Goal: Task Accomplishment & Management: Complete application form

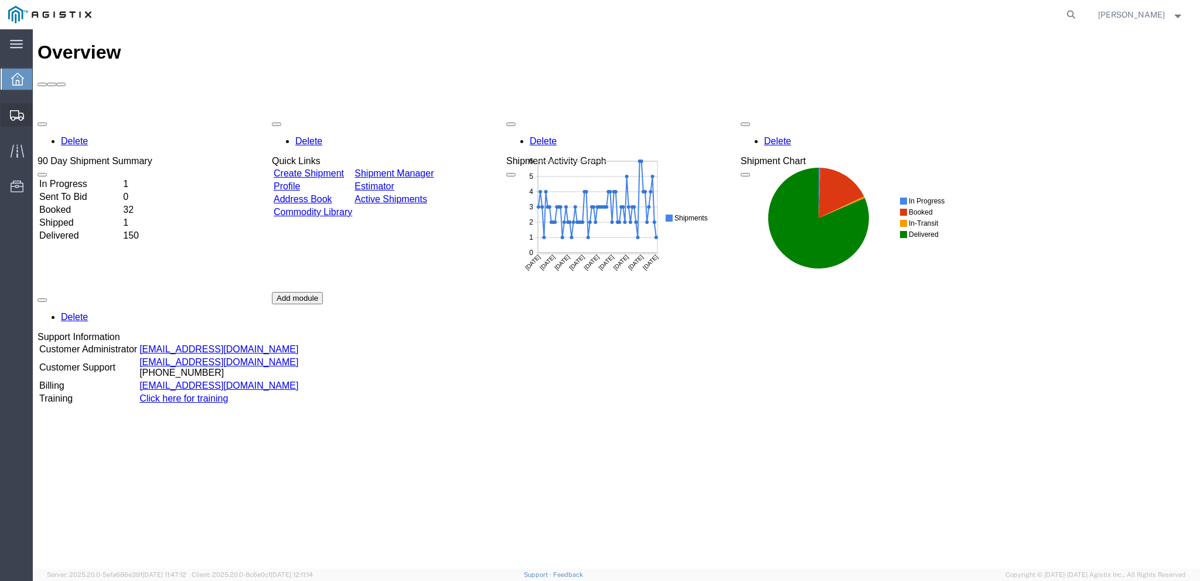
click at [18, 118] on icon at bounding box center [17, 115] width 14 height 11
click at [0, 0] on span "Create from Template" at bounding box center [0, 0] width 0 height 0
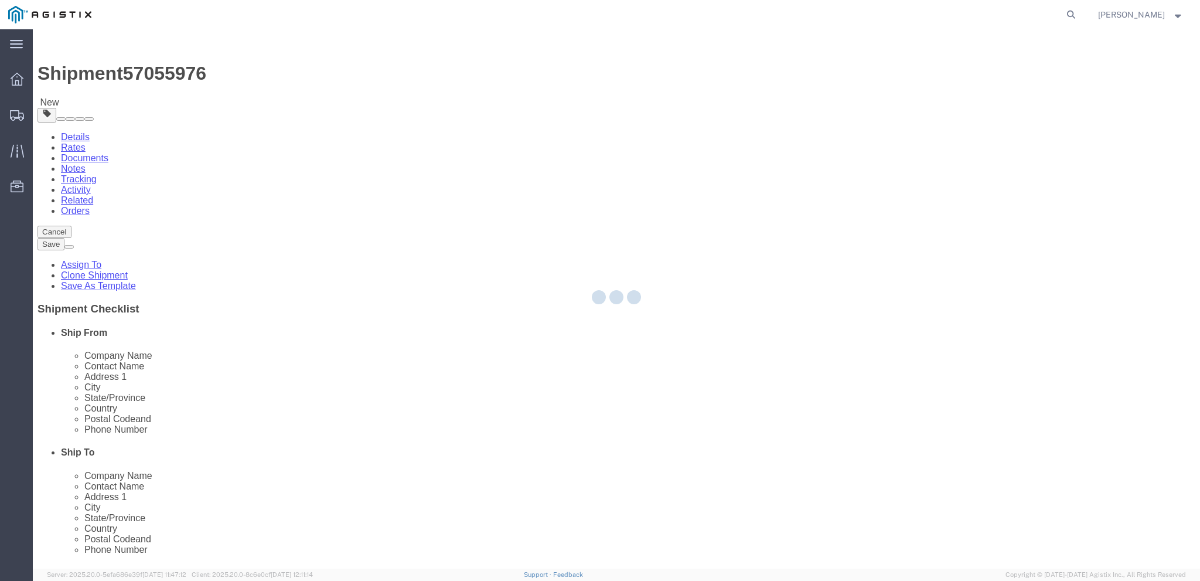
select select
select select "65511"
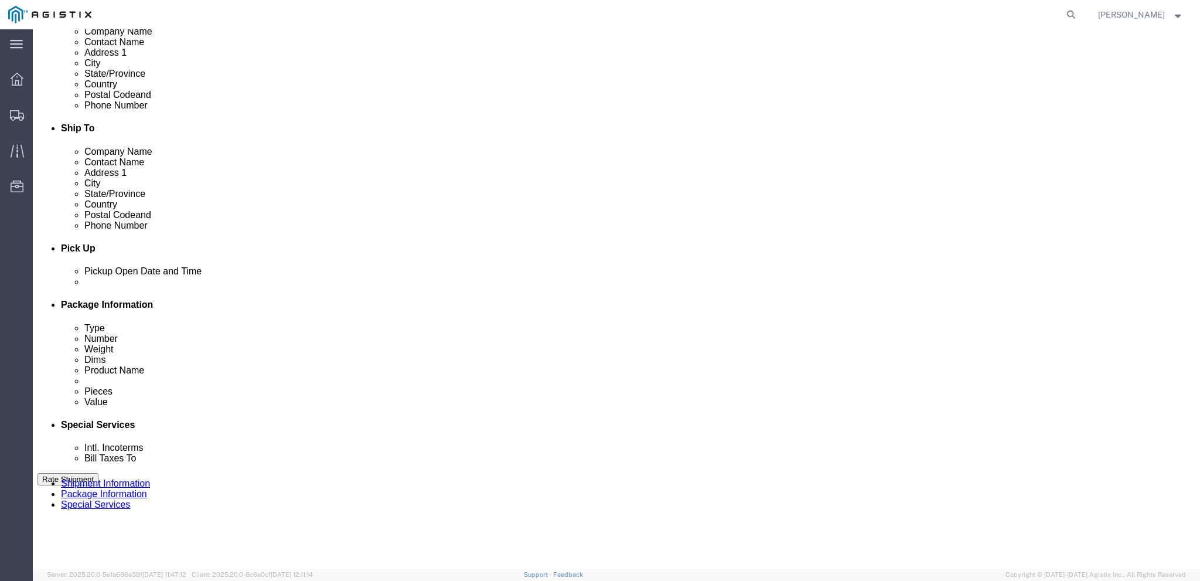
scroll to position [352, 0]
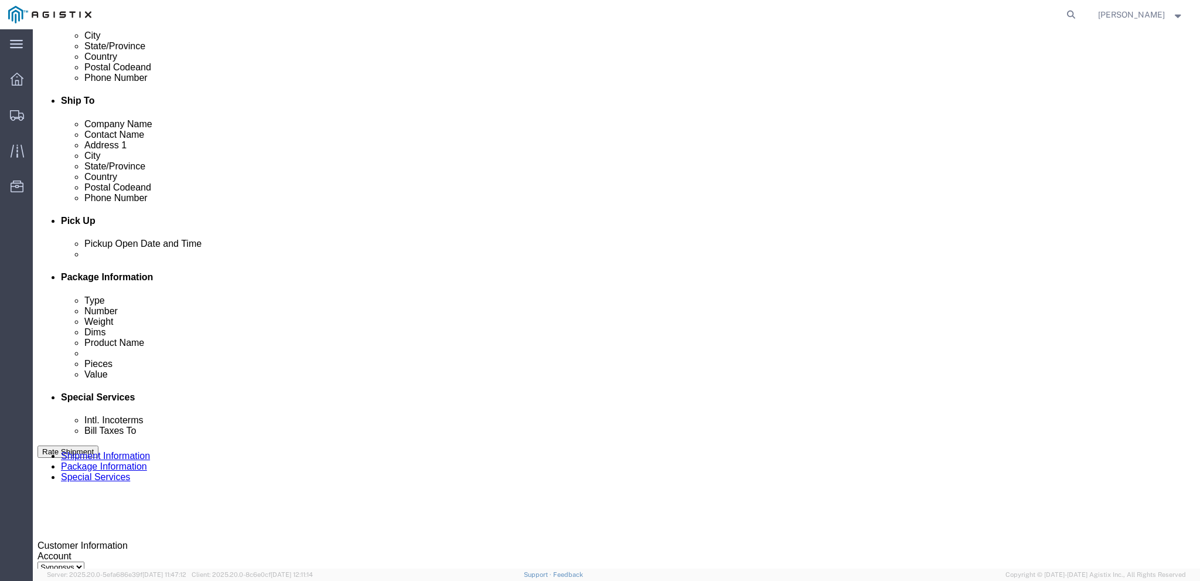
click div
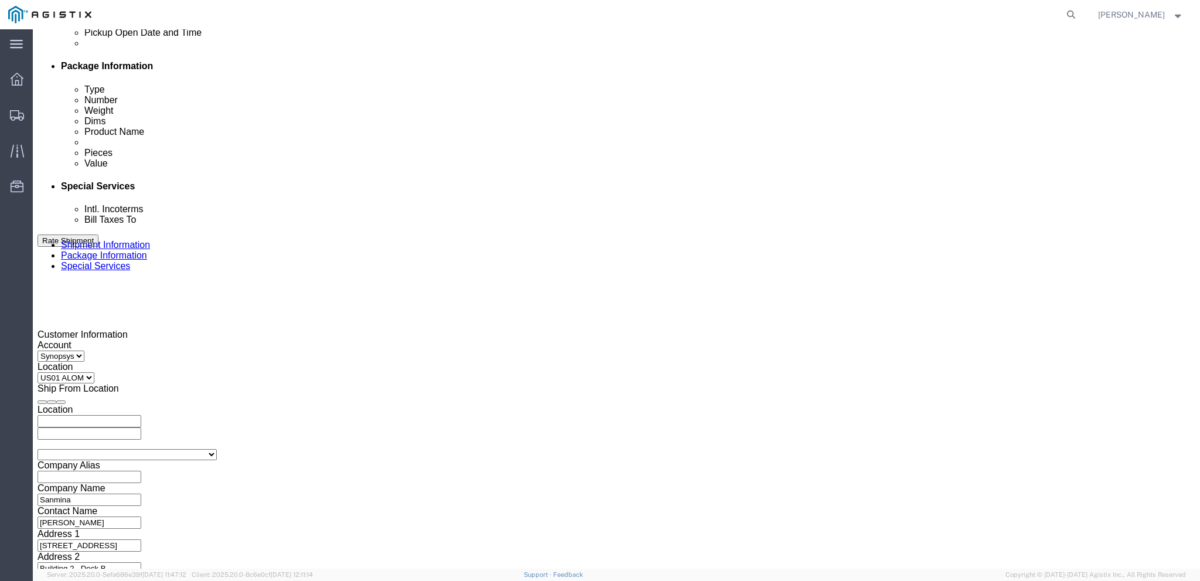
click input "3:00 PM"
type input "3:30 PM"
click button "Apply"
click div
type input "4:00 PM"
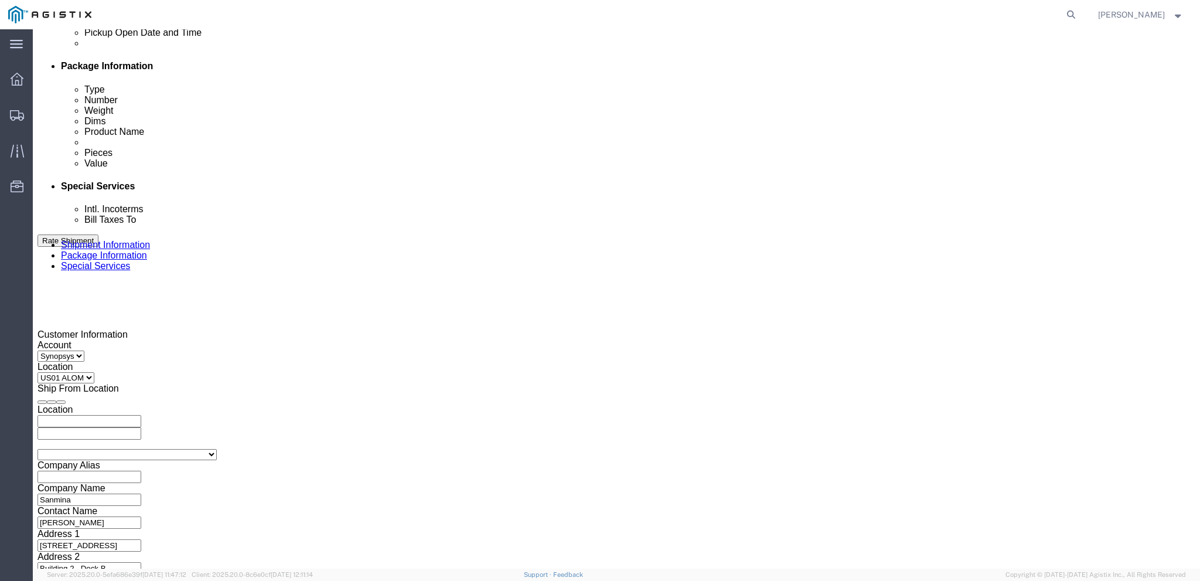
click button "Apply"
click select "Select Account Type Activity ID Airline Appointment Number ASN Batch Request # …"
select select "PURCHORD"
click select "Select Account Type Activity ID Airline Appointment Number ASN Batch Request # …"
click input "001"
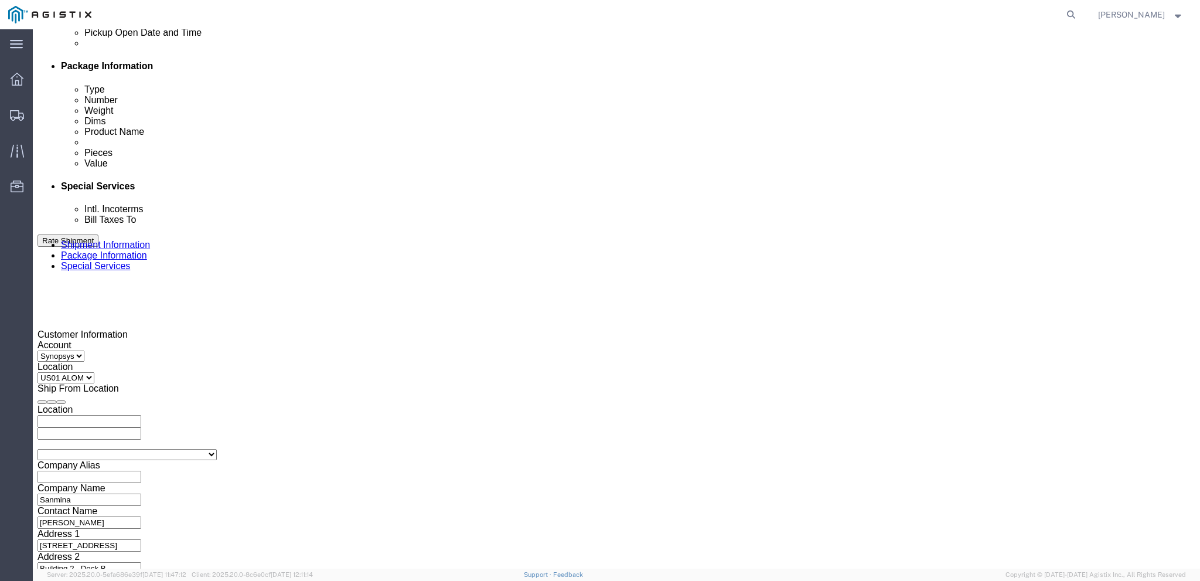
click input "001"
paste input "3000021114"
type input "3000021114"
click icon "button"
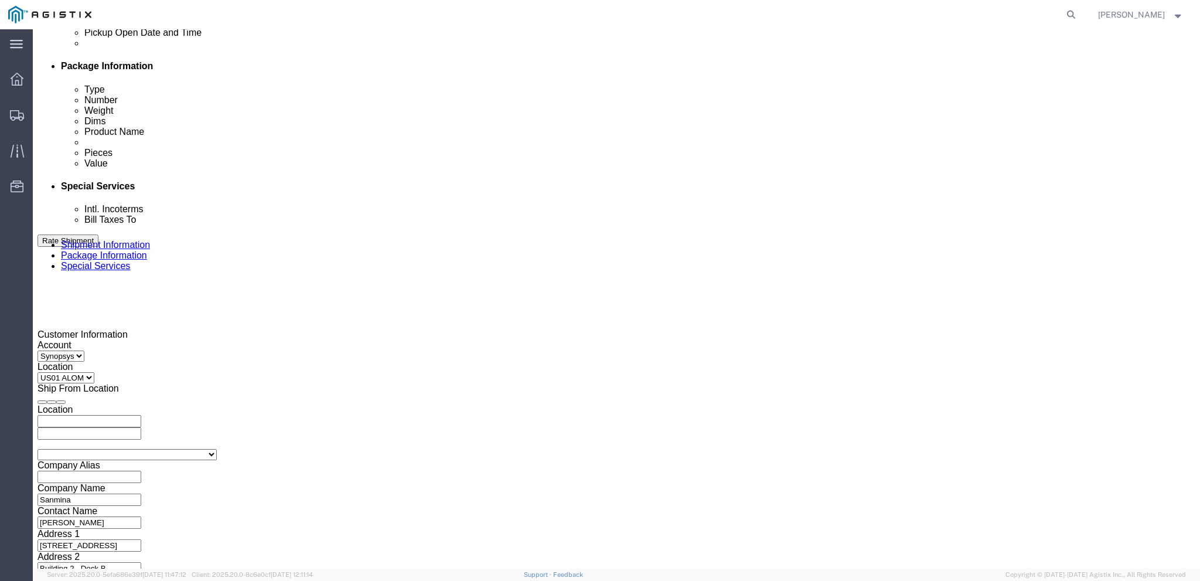
click div "Select Account Type Activity ID Airline Appointment Number ASN Batch Request # …"
click button "Continue"
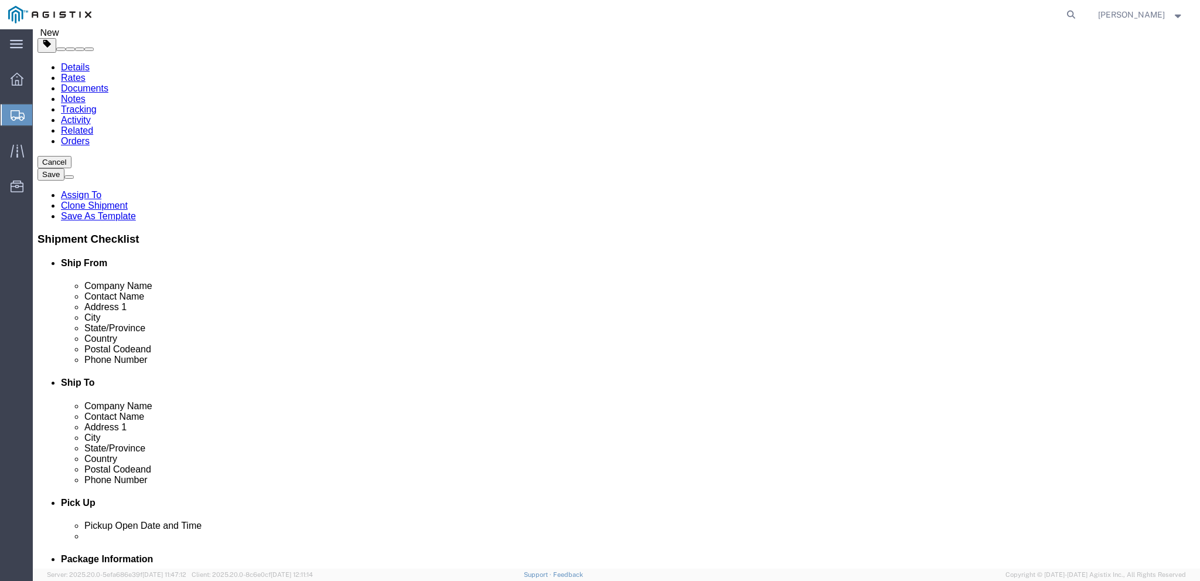
scroll to position [70, 0]
drag, startPoint x: 63, startPoint y: 485, endPoint x: 51, endPoint y: 492, distance: 14.0
click div "Previous Continue"
click button "Previous"
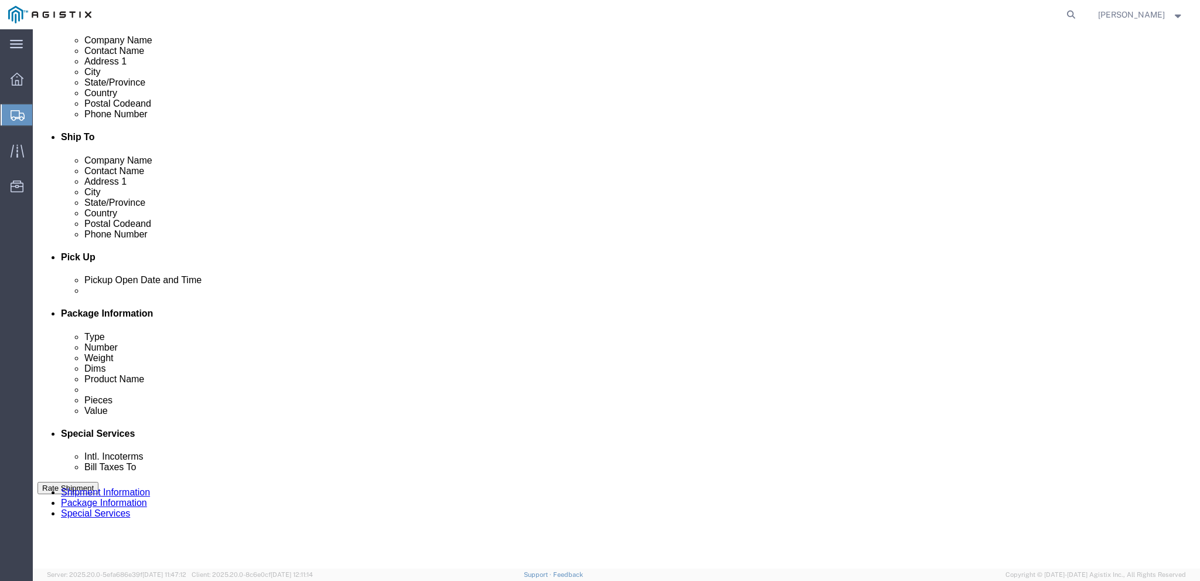
scroll to position [363, 0]
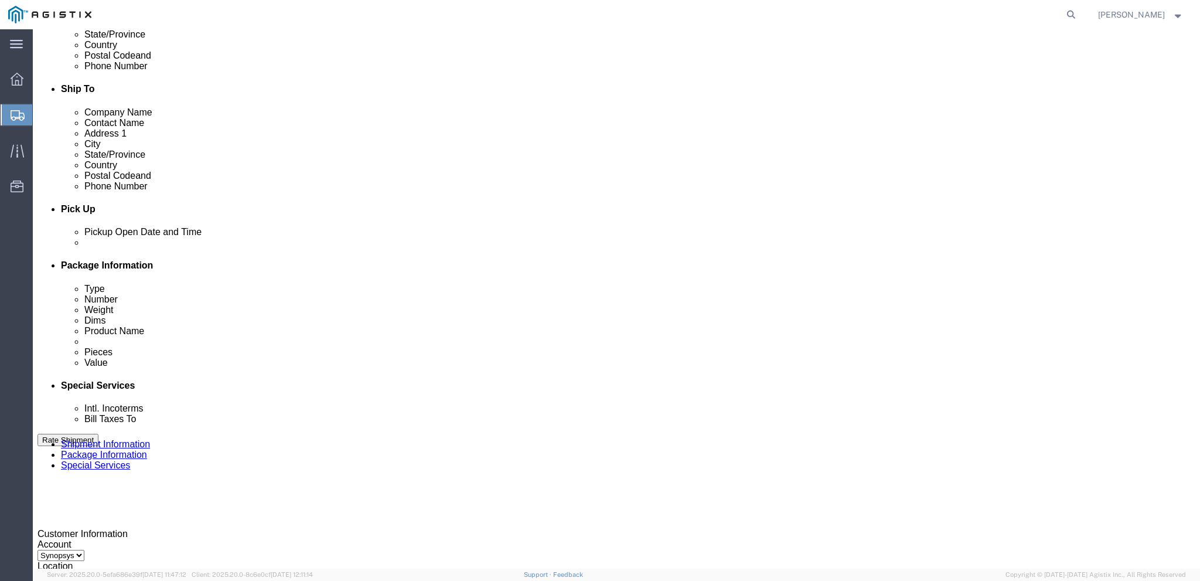
drag, startPoint x: 256, startPoint y: 452, endPoint x: 153, endPoint y: 454, distance: 103.2
click div "Select Account Type Activity ID Airline Appointment Number ASN Batch Request # …"
paste input "325"
type input "3000021325"
click div "References Add reference"
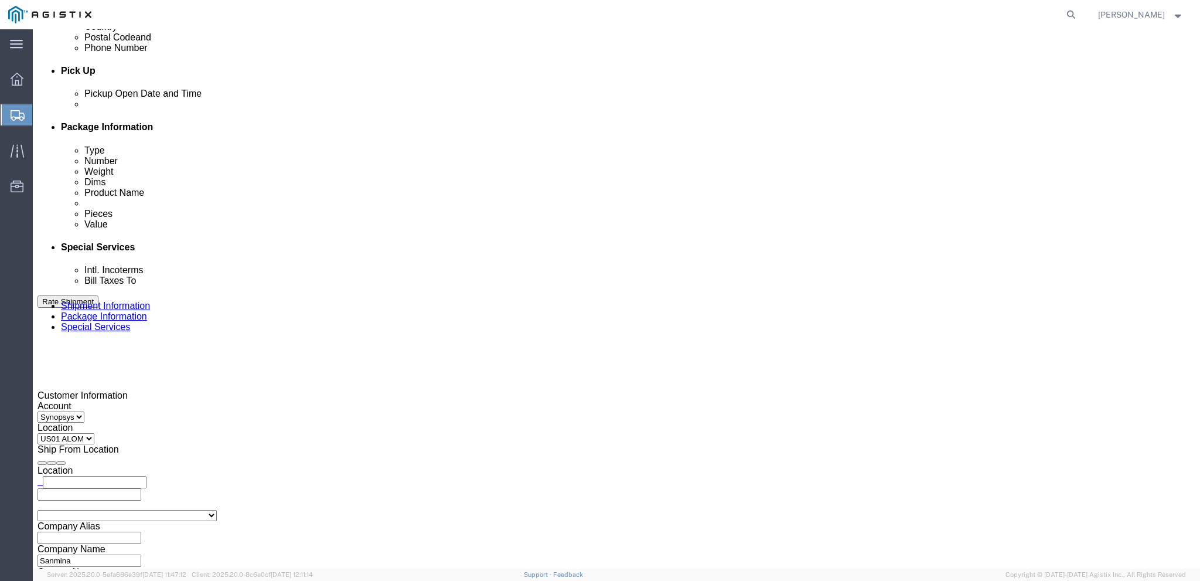
scroll to position [563, 0]
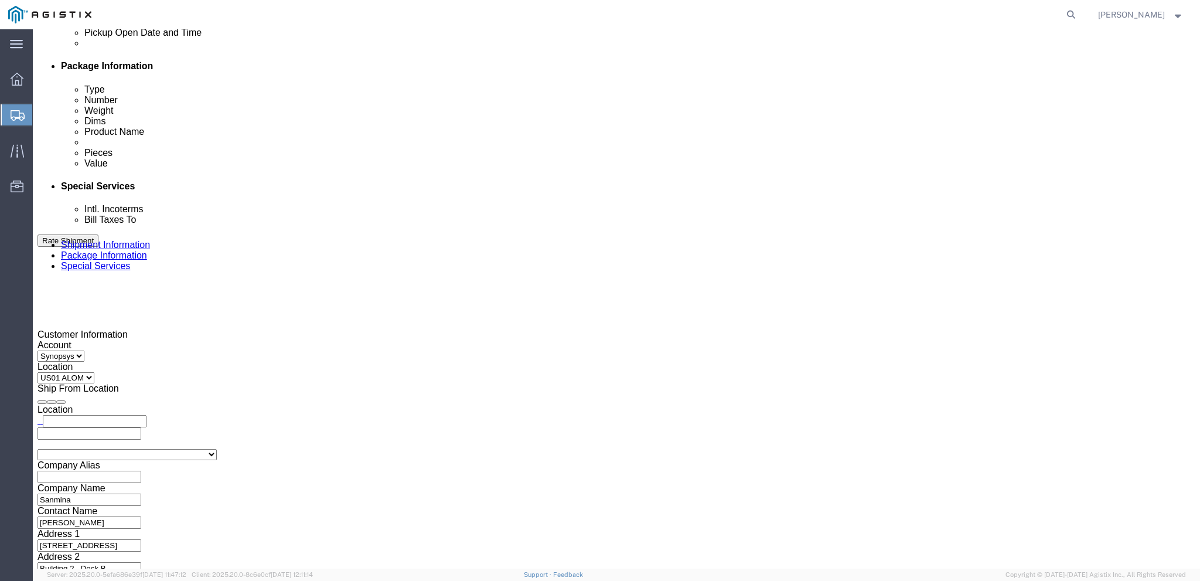
click button "Continue"
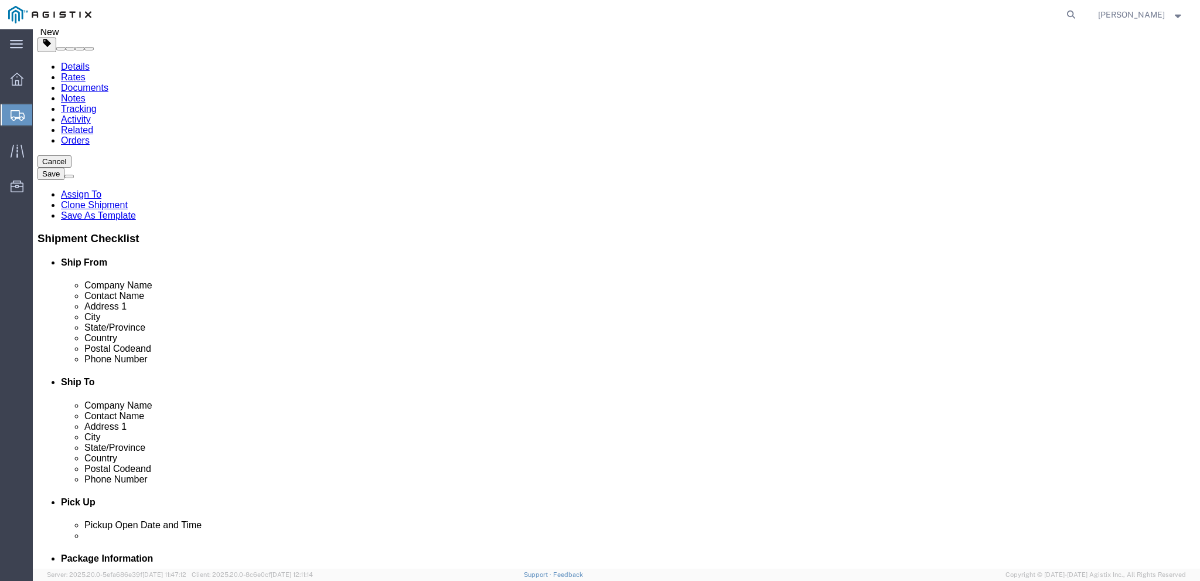
click icon
click div "Pieces: 3.00 Each Total value: 4679.52 USD"
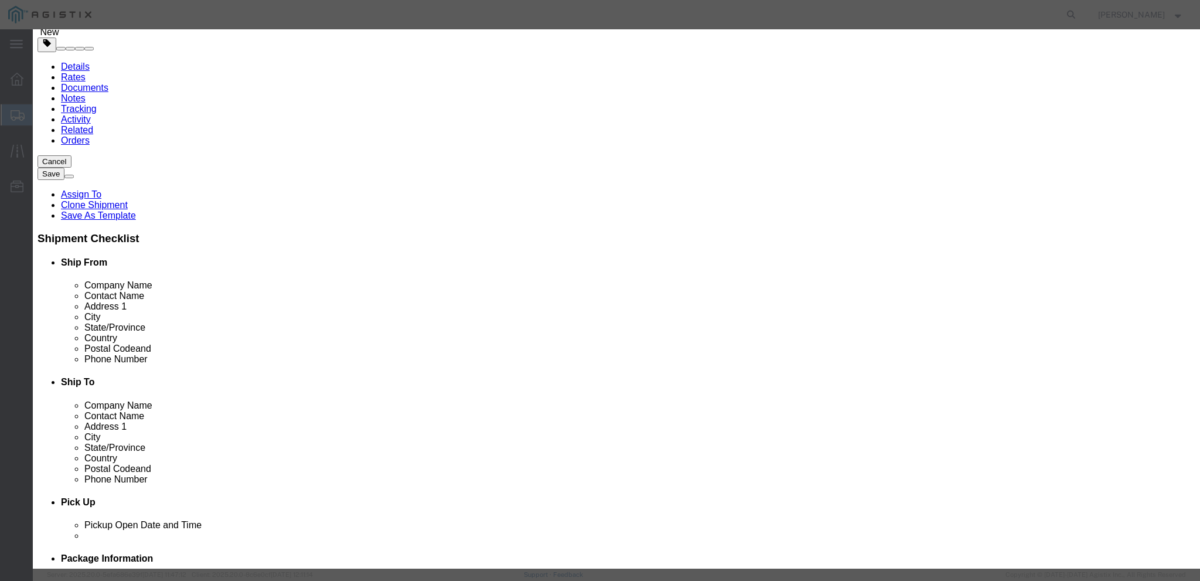
drag, startPoint x: 476, startPoint y: 90, endPoint x: 304, endPoint y: 88, distance: 171.7
click div "Product Name UNV_SYS_HUB 200"
paste input "CLK_HUB_2-1"
type input "CLK_HUB_2-10"
click input "3.00"
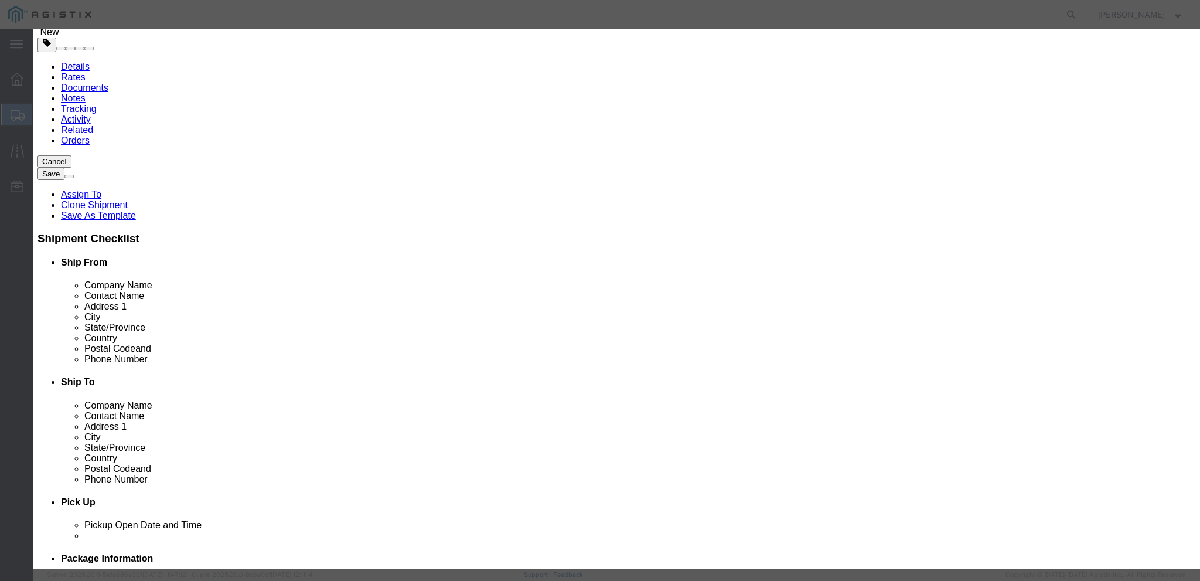
type input "1.00"
type input "1559.84"
drag, startPoint x: 763, startPoint y: 89, endPoint x: 717, endPoint y: 92, distance: 45.3
click textarea "PO# 3000021481 , QTY: 3"
paste textarea "114"
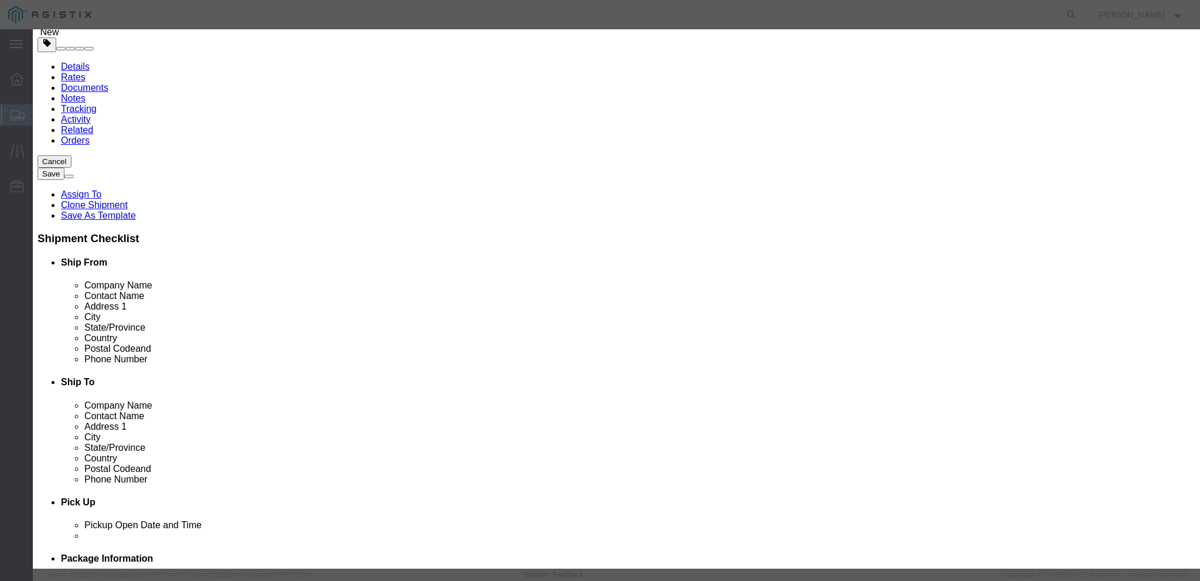
click textarea "PO# 3000021481 , QTY: 3"
type textarea "PO# 3000021114 , QTY: 1"
click div "Product Name CLK_HUB_2-10 Pieces 1.00 Select Bag Barrels 100Board Feet Bottle B…"
click button "Save & Close"
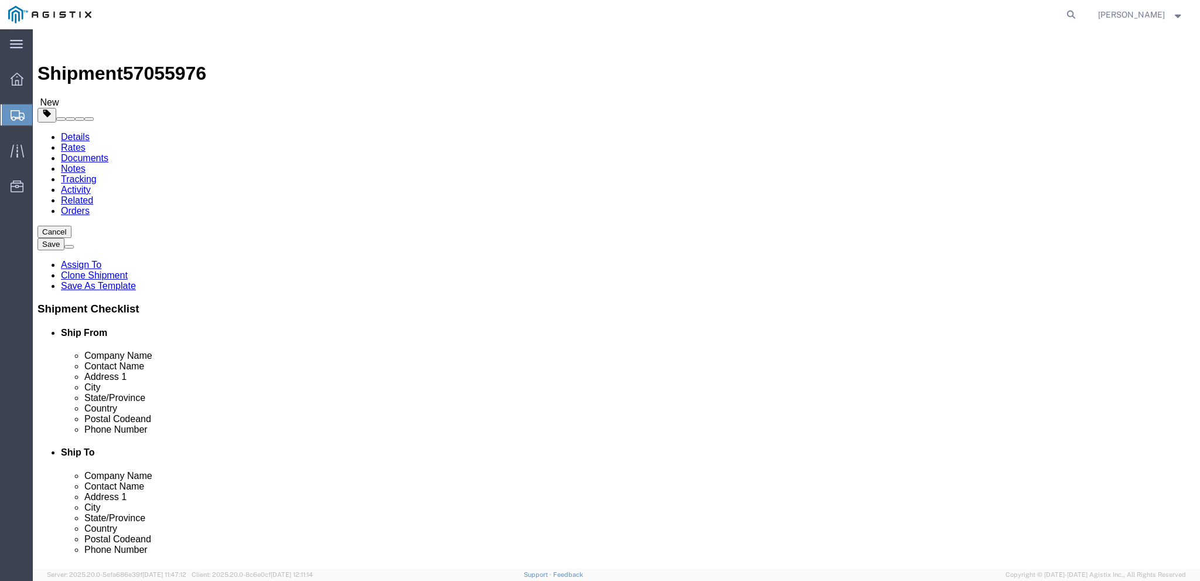
scroll to position [59, 0]
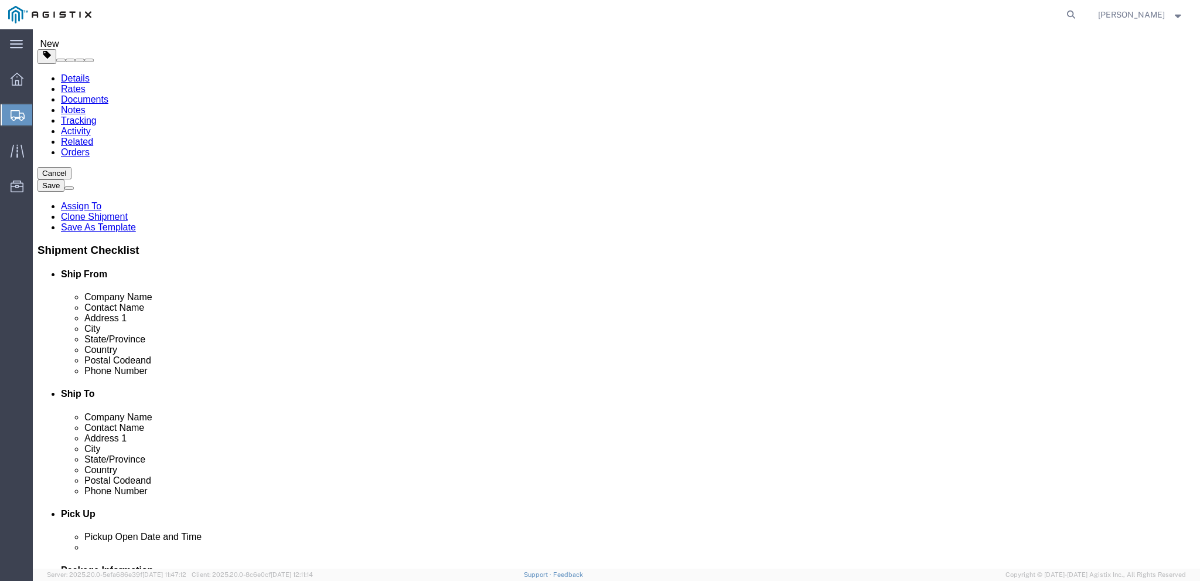
click input "200.00"
type input "150"
click input "15"
type input "13"
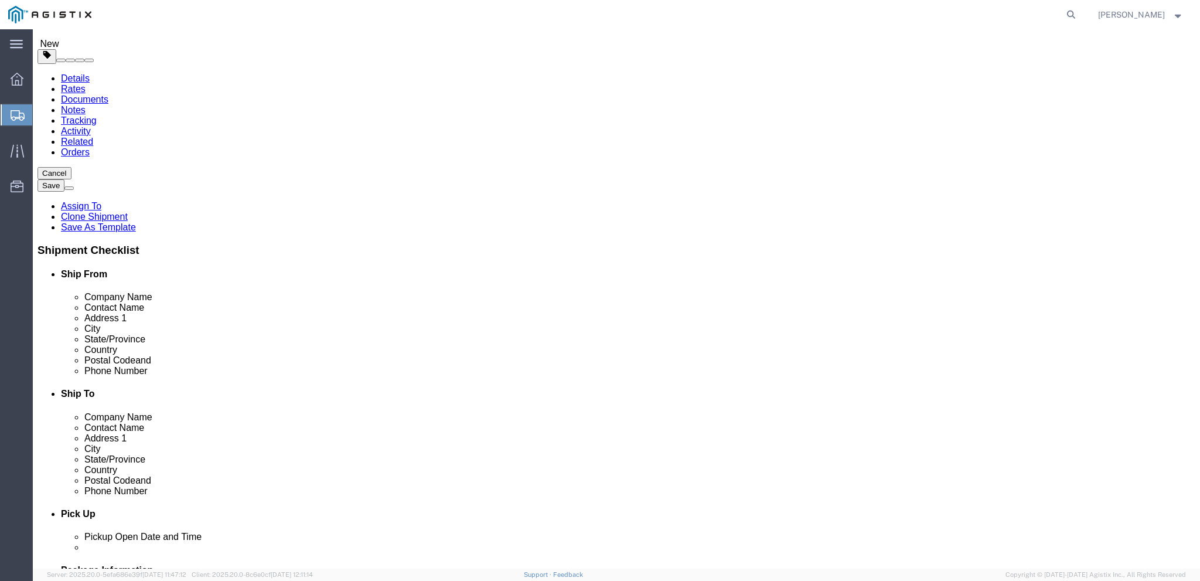
click div "1 x Pallet(s) Standard (Not Stackable) Package Type Select Bale(s) Basket(s) Bo…"
click button "Continue"
drag, startPoint x: 159, startPoint y: 15, endPoint x: 96, endPoint y: 12, distance: 63.3
click h1 "Shipment 57055976"
copy span "57055976"
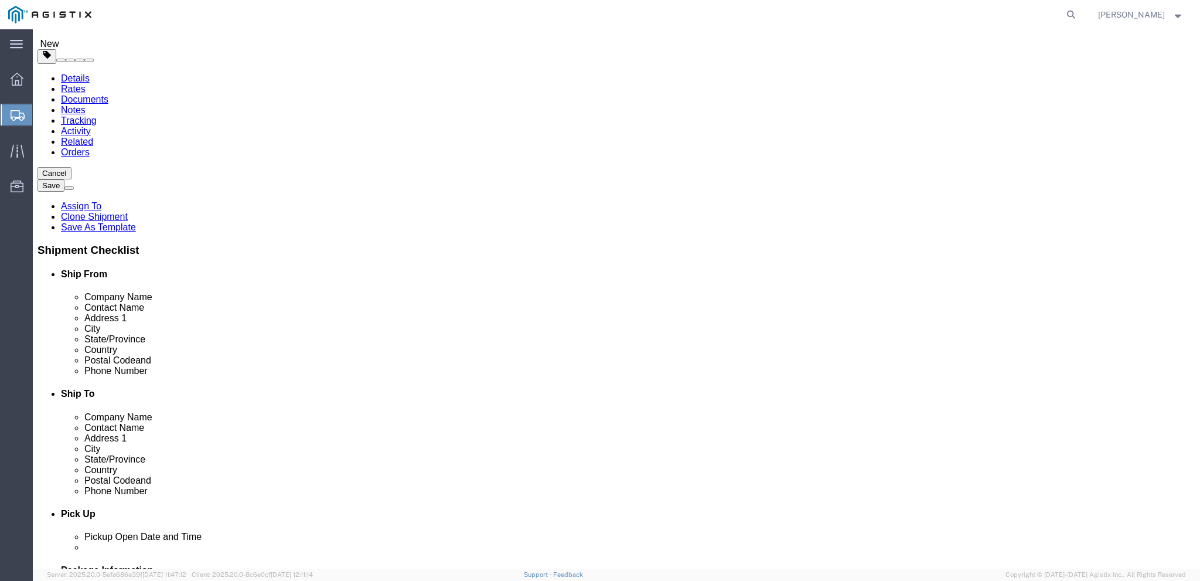
click div "Return Info"
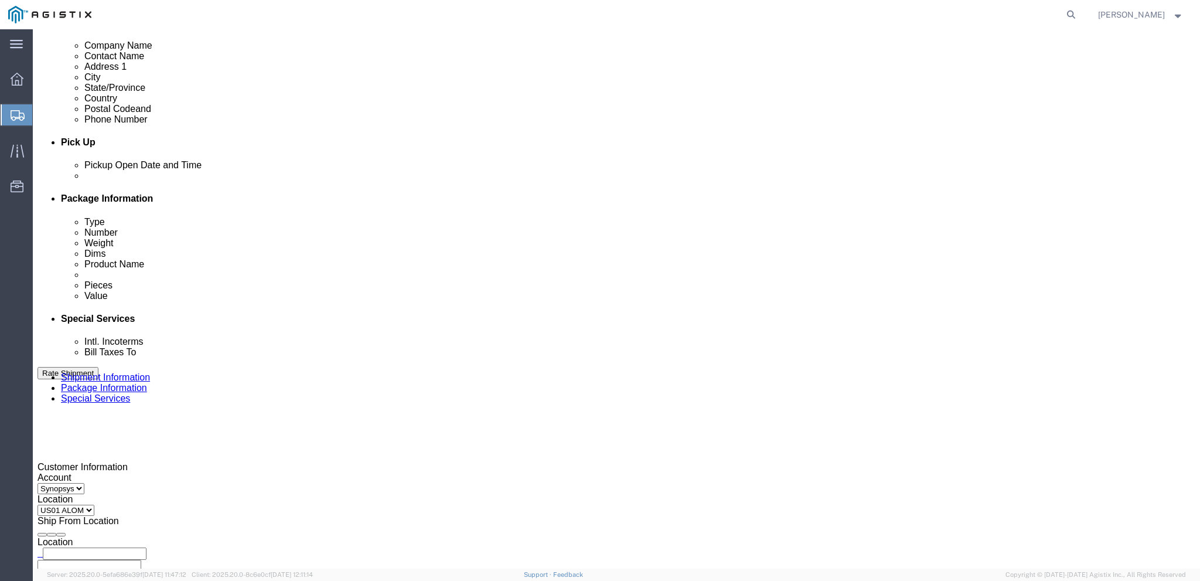
scroll to position [469, 0]
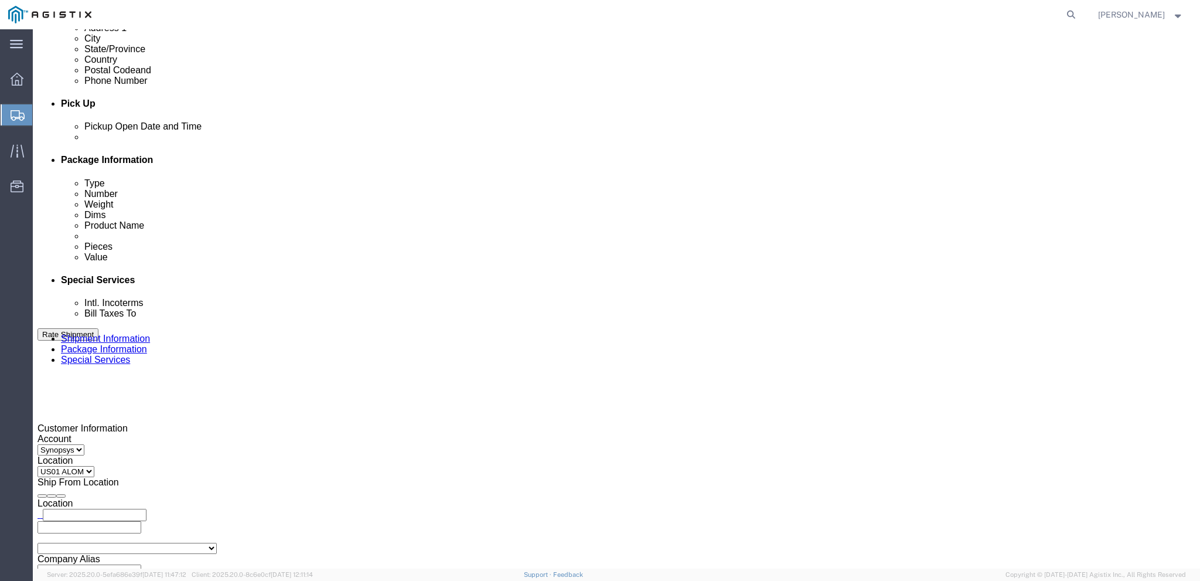
drag, startPoint x: 814, startPoint y: 404, endPoint x: 772, endPoint y: 399, distance: 41.3
click textarea "Hello Team. Please process Shipment 56956040 1 Pallet in shipment Driver must s…"
paste textarea "7055976"
type textarea "Hello Team. Please process Shipment 57055976 1 Pallet in shipment Driver must s…"
click div "To grinnell.duncan@sanmina.com NTrivedi@alom.com haps_intransitshipment@synopsy…"
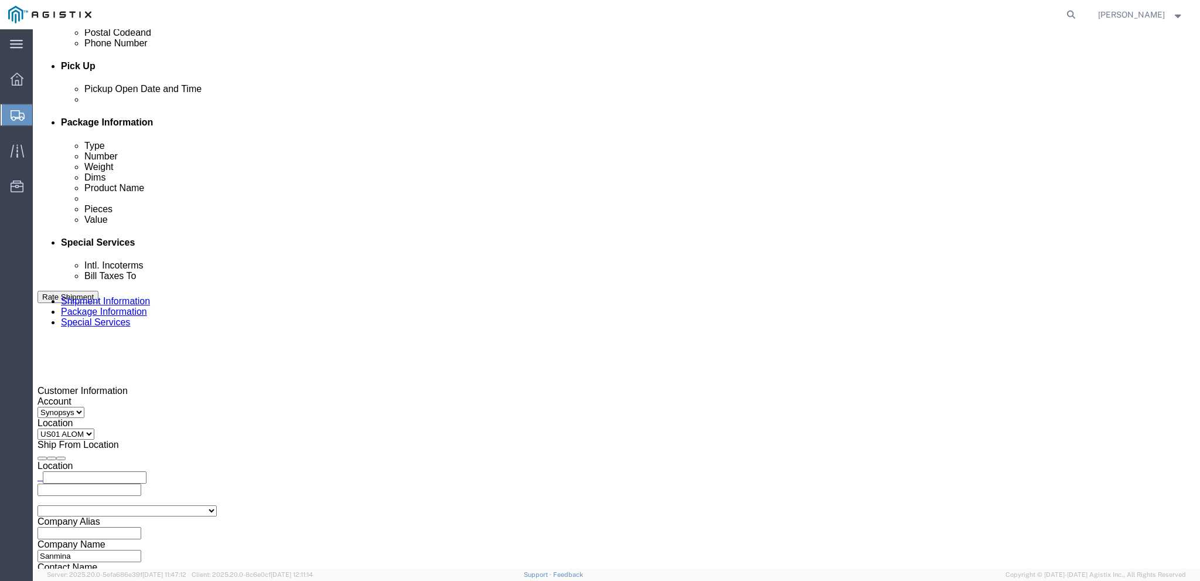
scroll to position [586, 0]
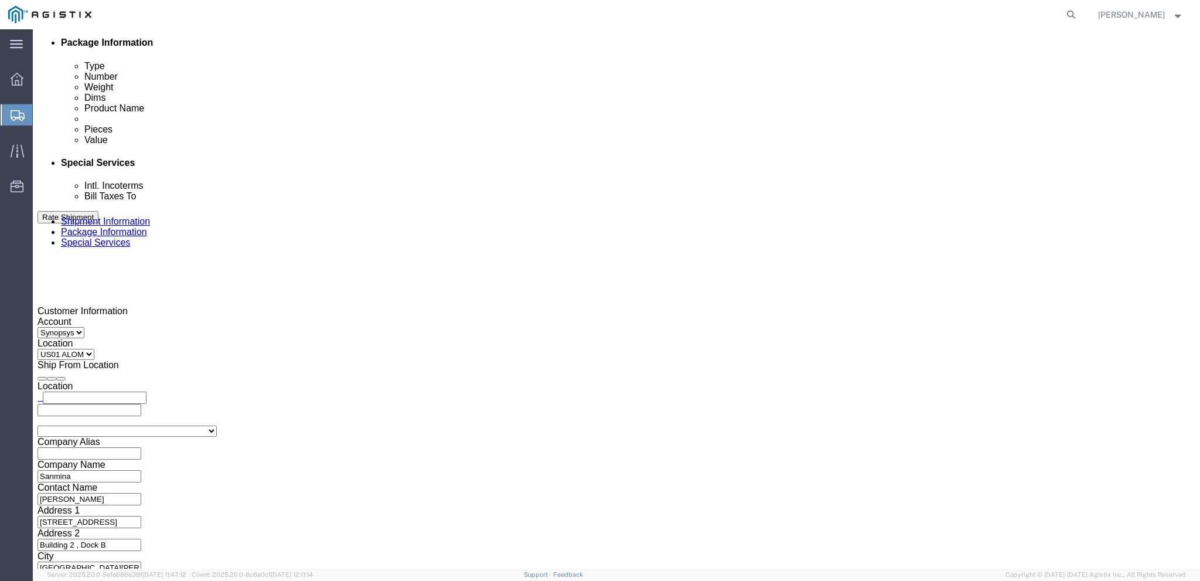
click button "Rate Shipment"
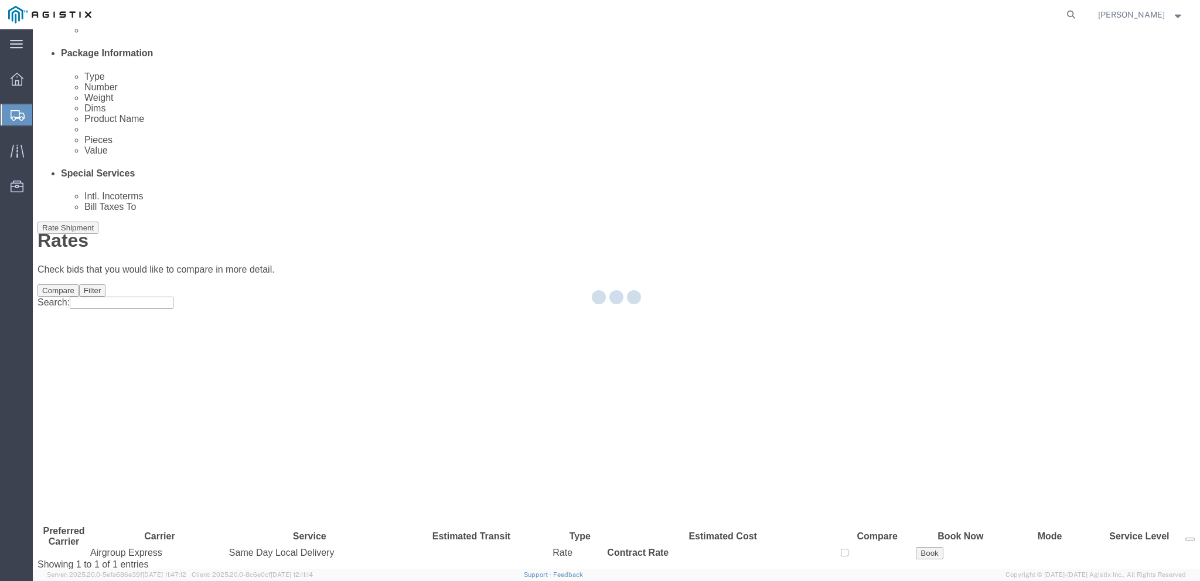
scroll to position [0, 0]
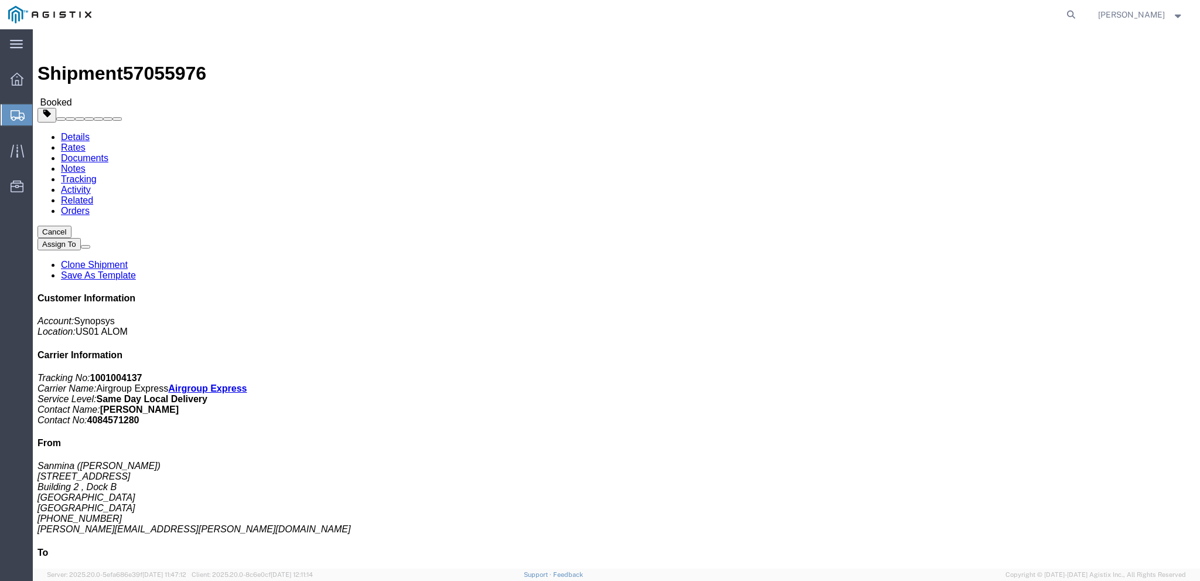
click link "Documents"
